Goal: Check status: Check status

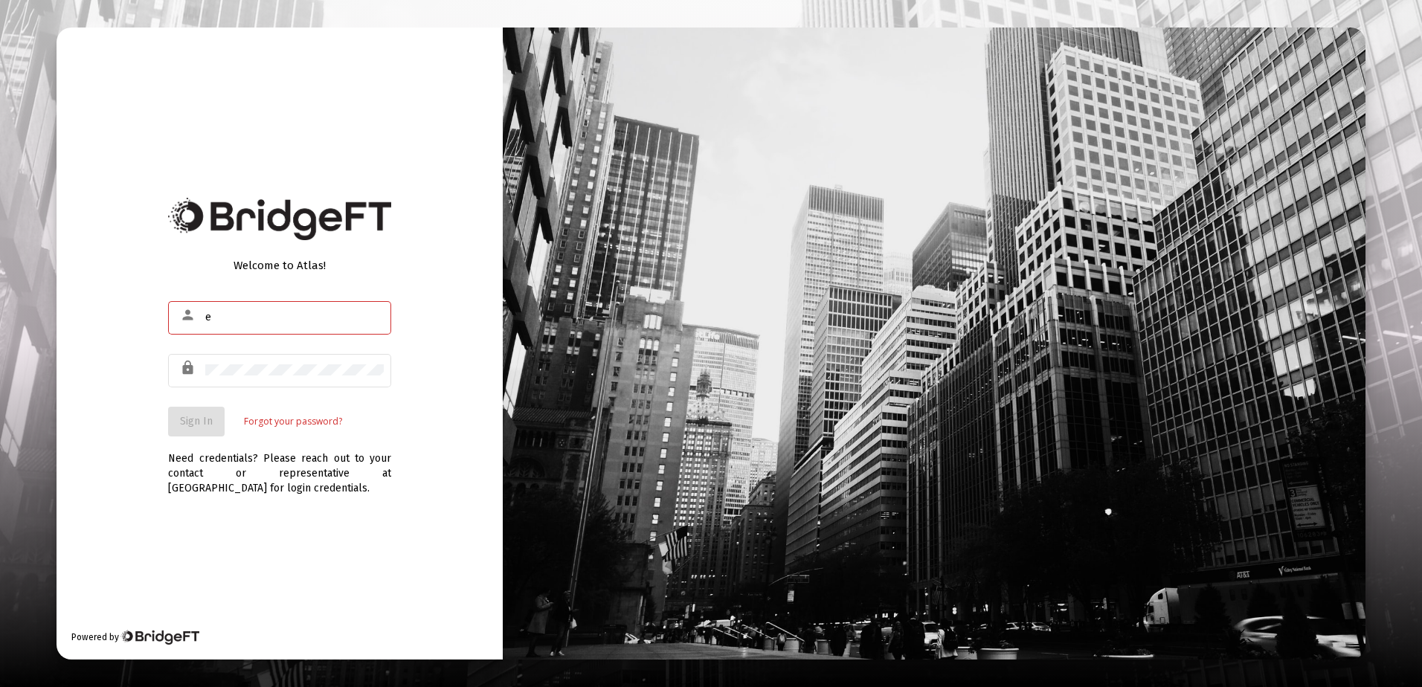
click at [251, 315] on input "e" at bounding box center [294, 318] width 178 height 12
type input "[PERSON_NAME][EMAIL_ADDRESS][DOMAIN_NAME]"
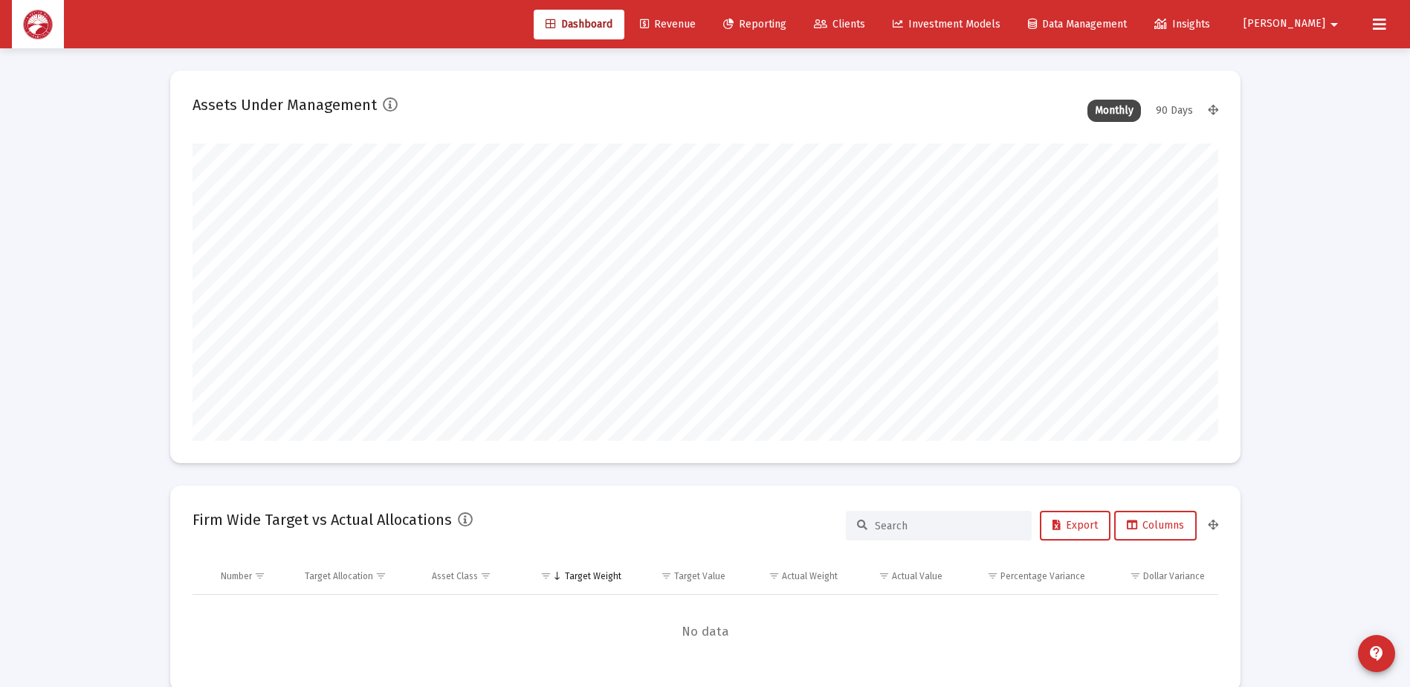
scroll to position [297, 552]
click at [799, 36] on link "Reporting" at bounding box center [755, 25] width 87 height 30
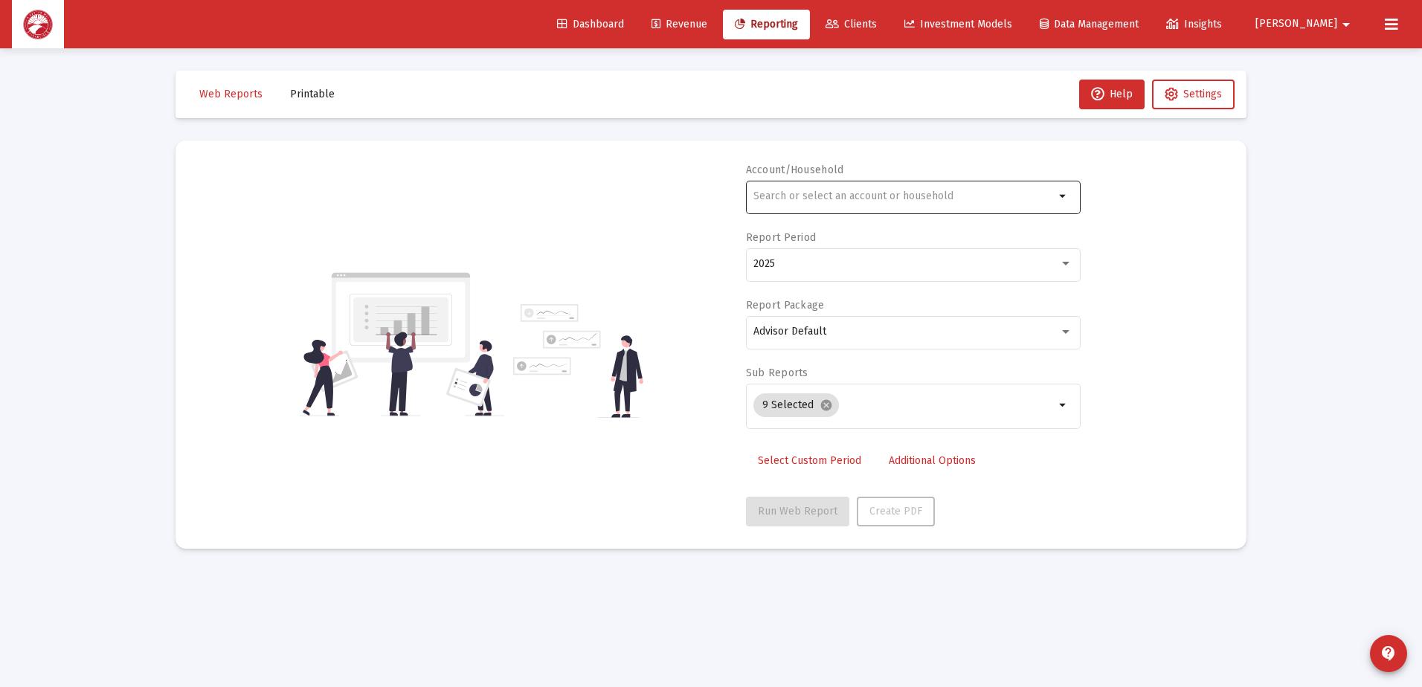
click at [1006, 208] on div at bounding box center [903, 196] width 301 height 36
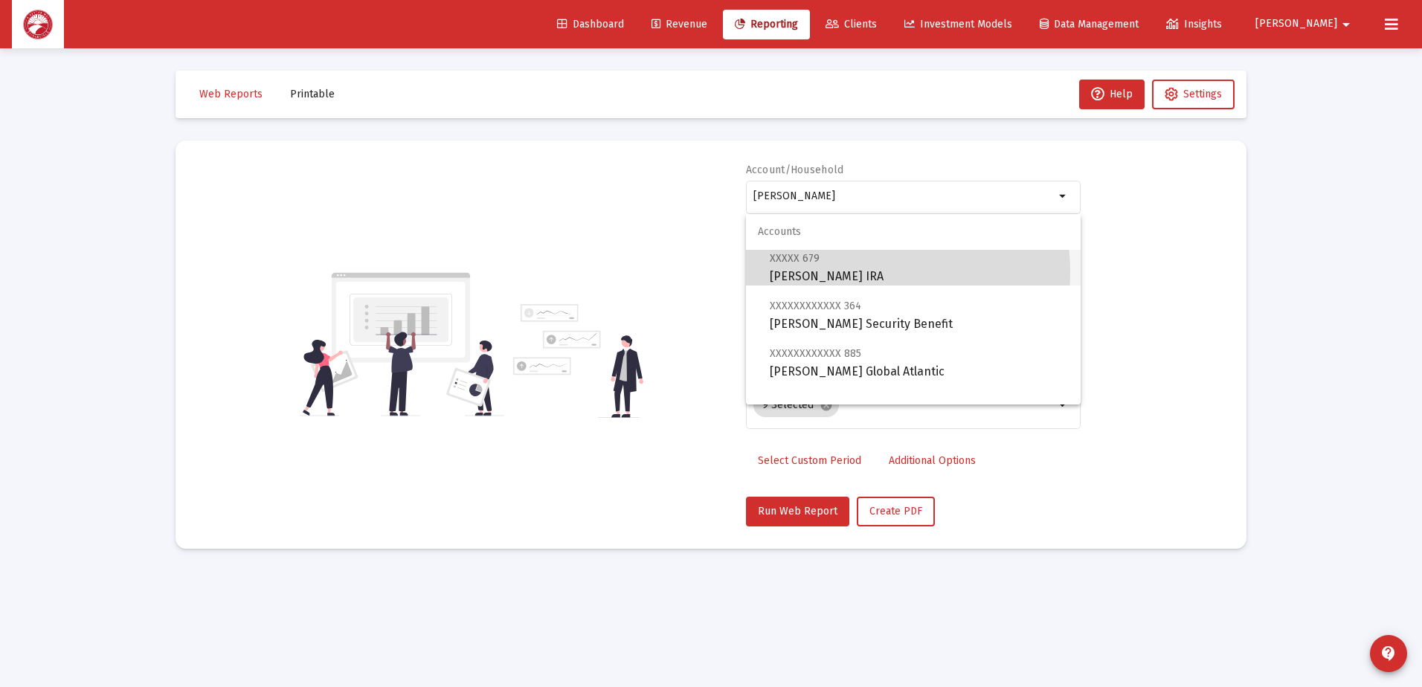
click at [859, 272] on span "XXXXX 679 [PERSON_NAME] Rollover [PERSON_NAME]" at bounding box center [919, 267] width 299 height 36
type input "[PERSON_NAME] IRA"
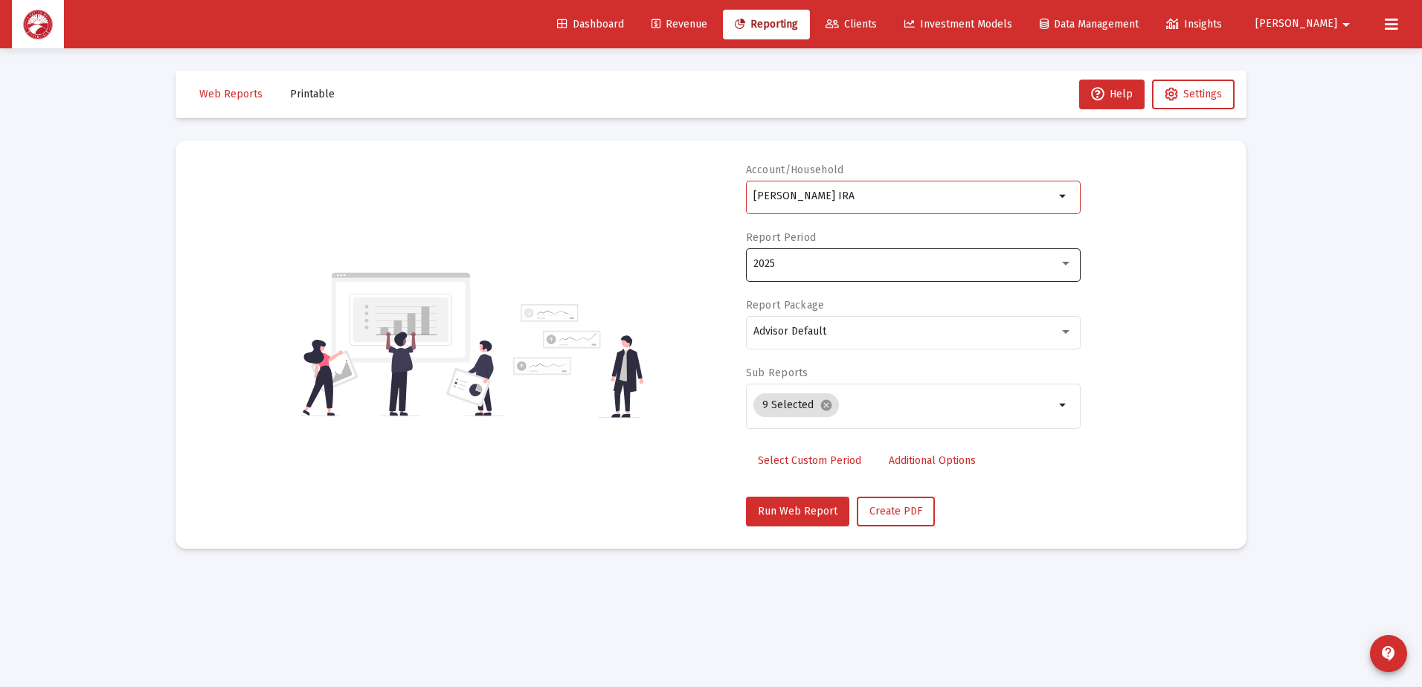
click at [854, 268] on div "2025" at bounding box center [906, 264] width 306 height 12
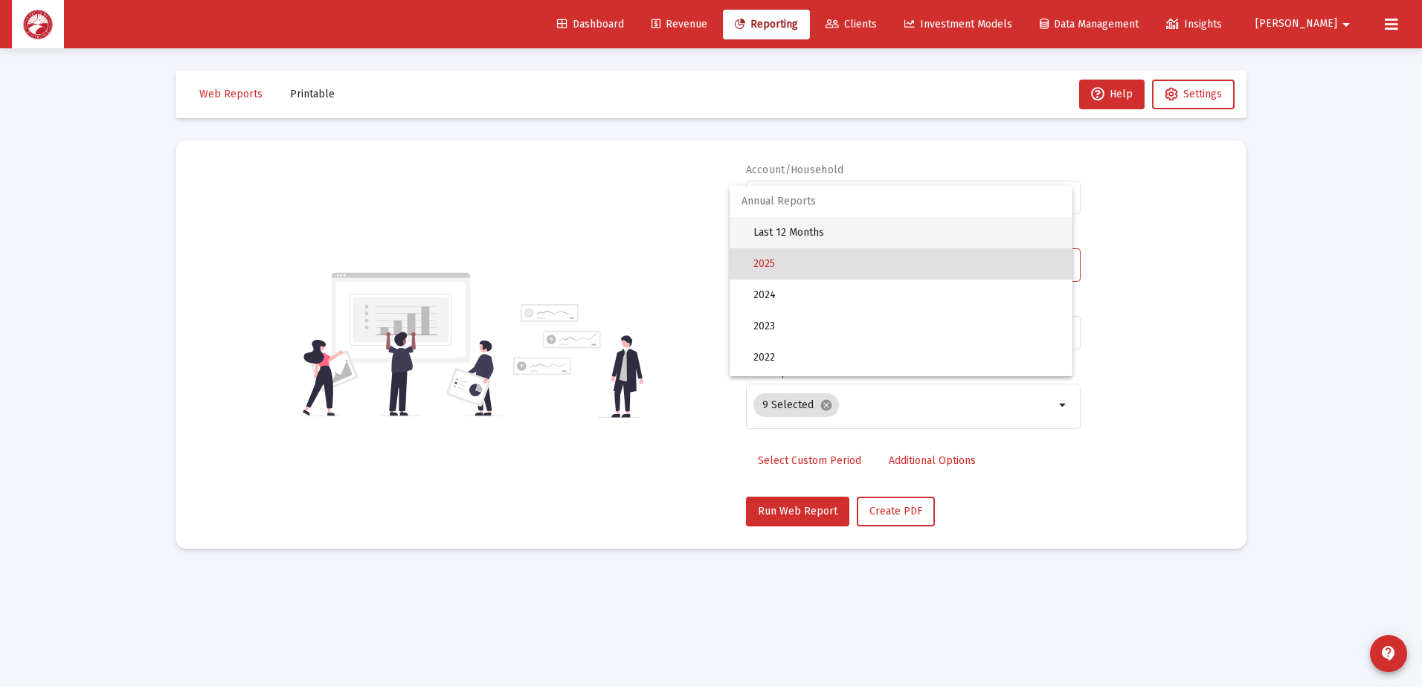
click at [820, 234] on span "Last 12 Months" at bounding box center [906, 232] width 307 height 31
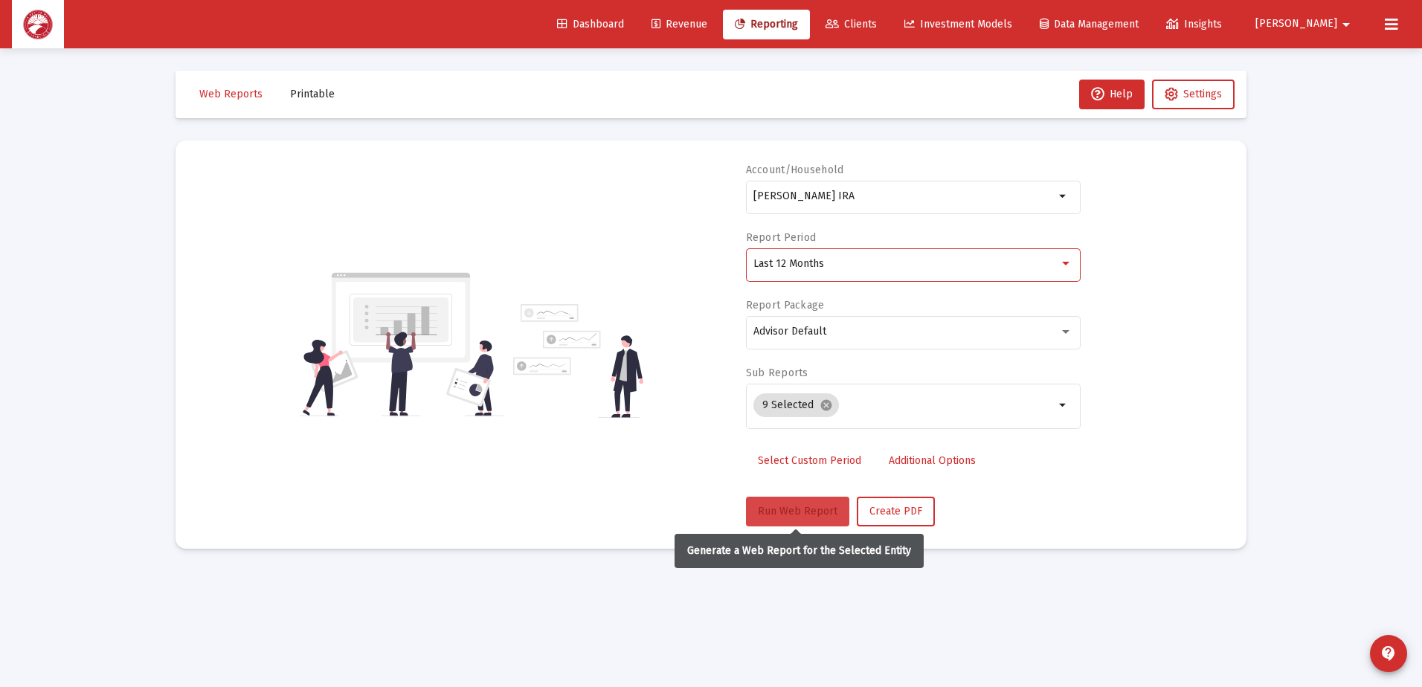
click at [793, 506] on span "Run Web Report" at bounding box center [798, 511] width 80 height 13
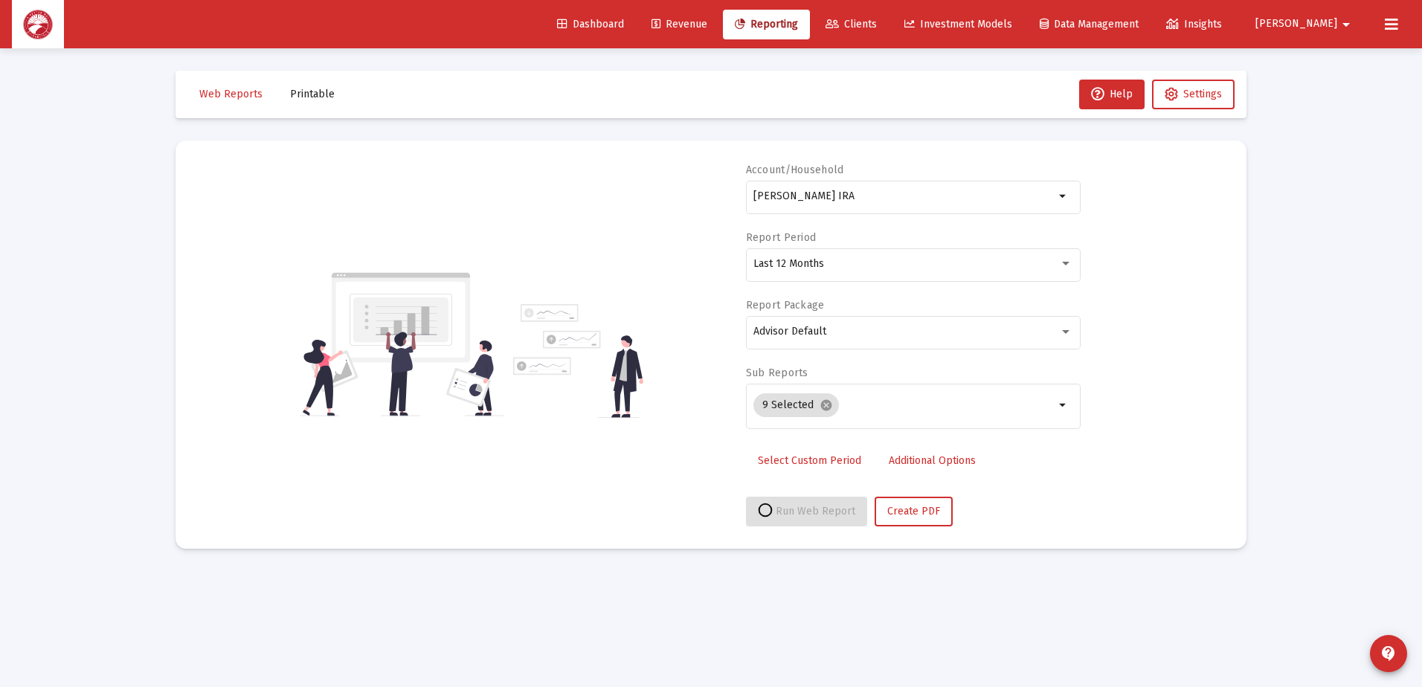
select select "View all"
